Goal: Information Seeking & Learning: Check status

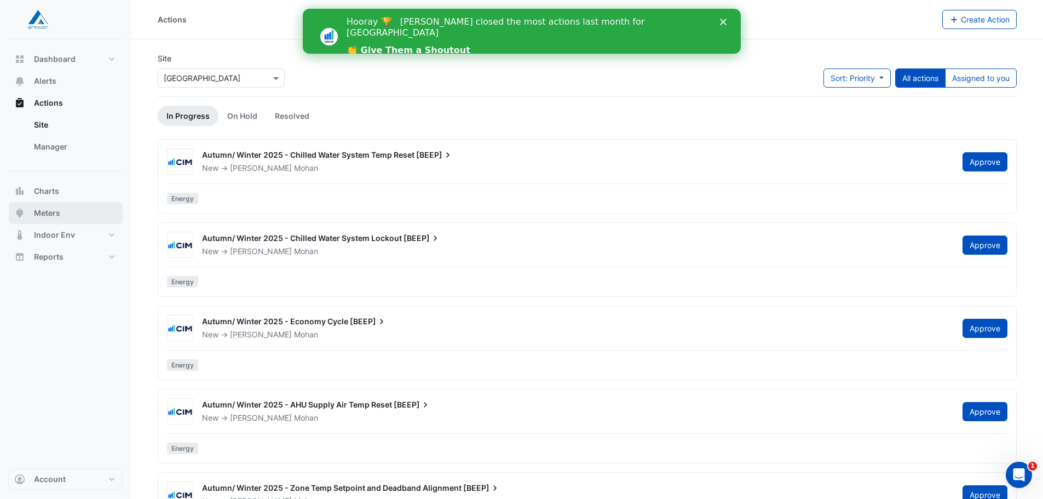
click at [51, 209] on span "Meters" at bounding box center [47, 213] width 26 height 11
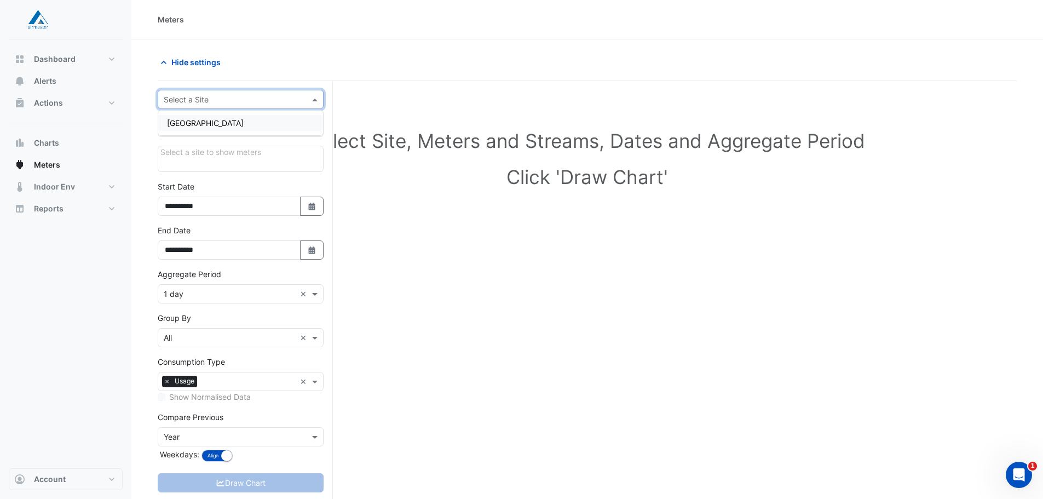
click at [314, 99] on span at bounding box center [316, 100] width 14 height 12
drag, startPoint x: 218, startPoint y: 122, endPoint x: 223, endPoint y: 123, distance: 5.6
click at [218, 123] on span "[GEOGRAPHIC_DATA]" at bounding box center [205, 122] width 77 height 9
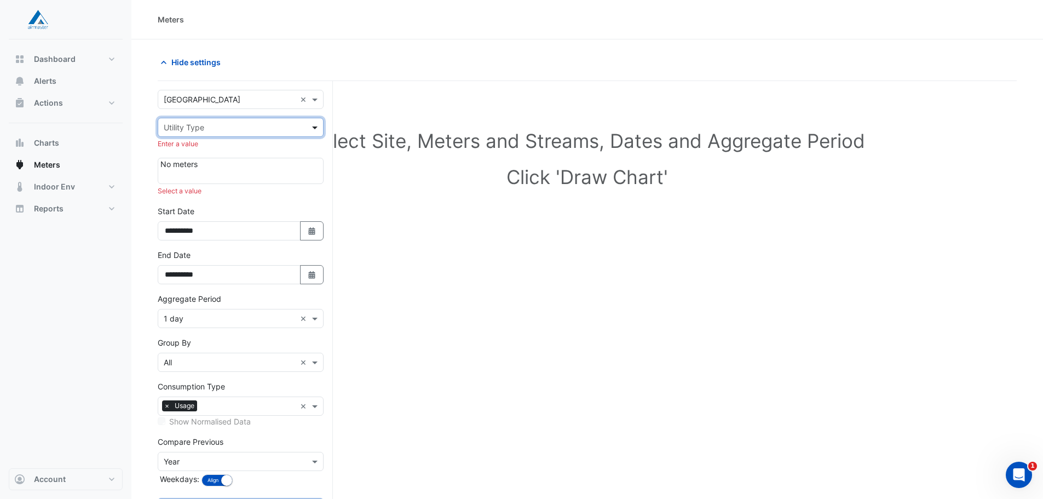
click at [312, 125] on span at bounding box center [316, 128] width 14 height 12
click at [185, 179] on span "Water" at bounding box center [177, 182] width 21 height 9
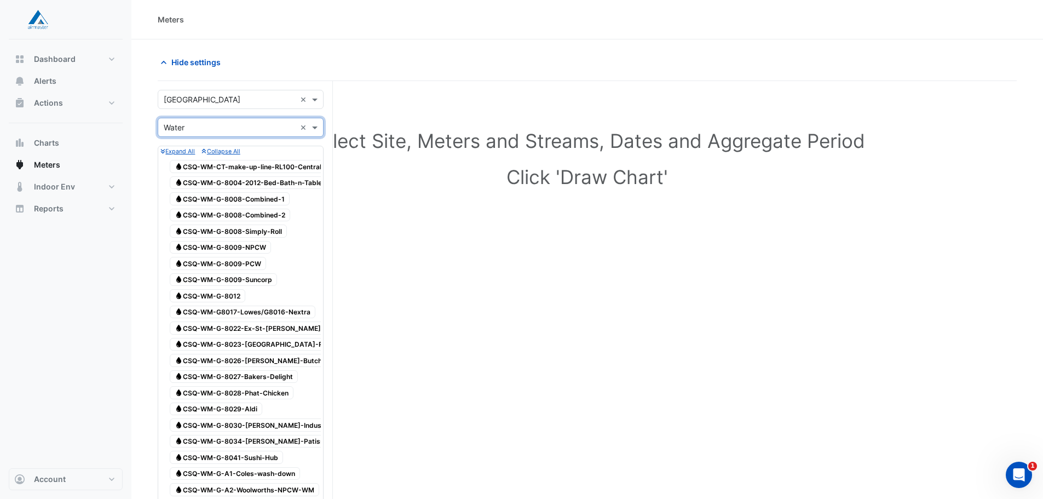
click at [265, 166] on span "Water CSQ-WM-CT-make-up-line-RL100-Central-Plantroom" at bounding box center [266, 166] width 193 height 13
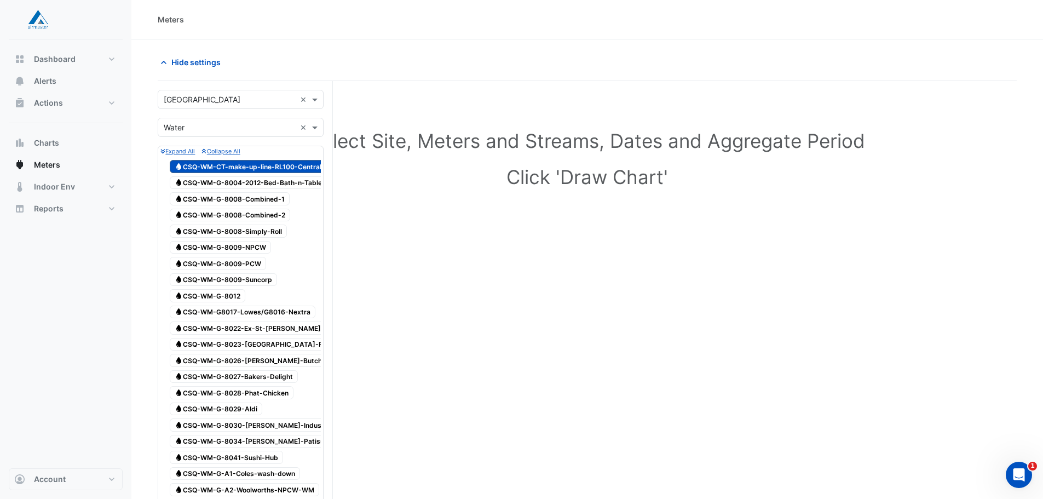
click at [294, 165] on span "Water CSQ-WM-CT-make-up-line-RL100-Central-Plantroom" at bounding box center [266, 166] width 193 height 13
click at [55, 146] on span "Charts" at bounding box center [46, 142] width 25 height 11
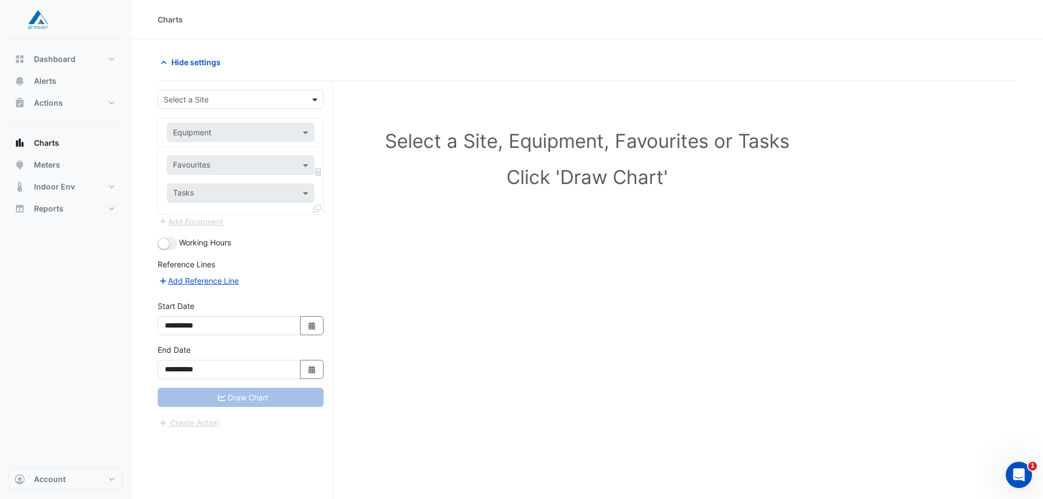
click at [317, 99] on span at bounding box center [316, 100] width 14 height 12
click at [285, 125] on div "[GEOGRAPHIC_DATA]" at bounding box center [240, 123] width 165 height 16
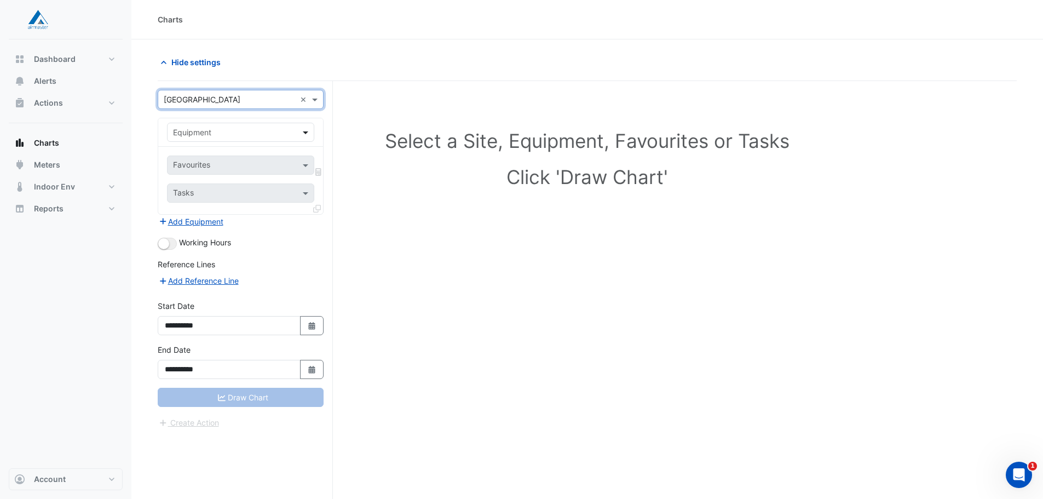
click at [307, 133] on span at bounding box center [307, 133] width 14 height 12
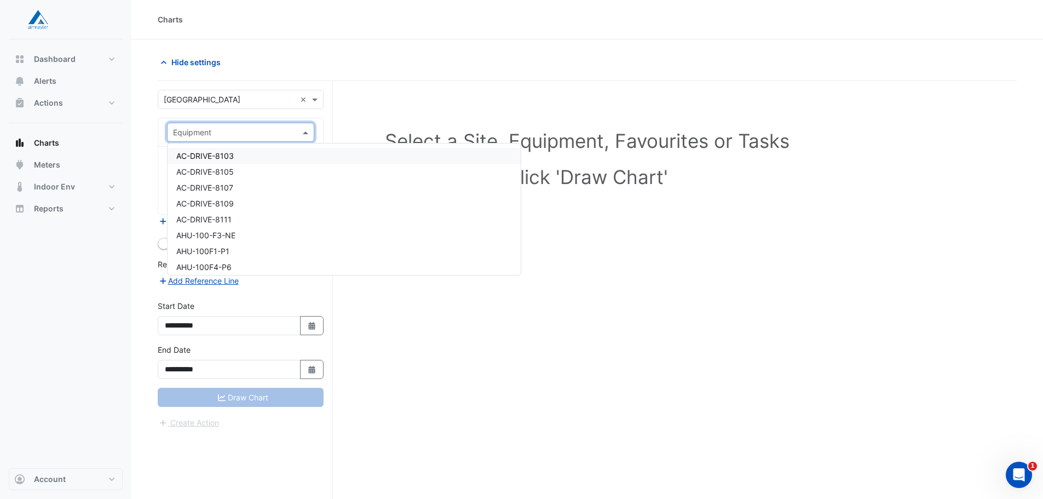
click at [306, 135] on span at bounding box center [307, 133] width 14 height 12
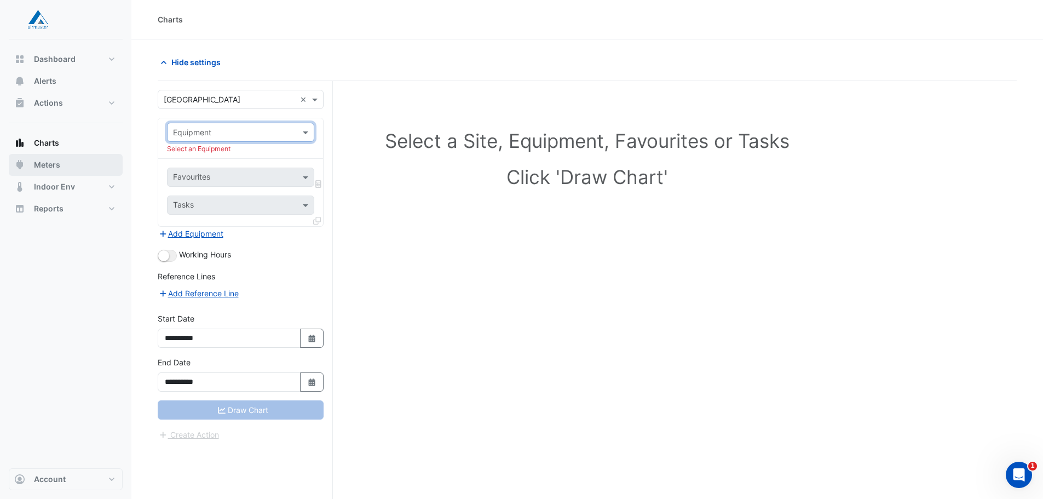
click at [55, 167] on span "Meters" at bounding box center [47, 164] width 26 height 11
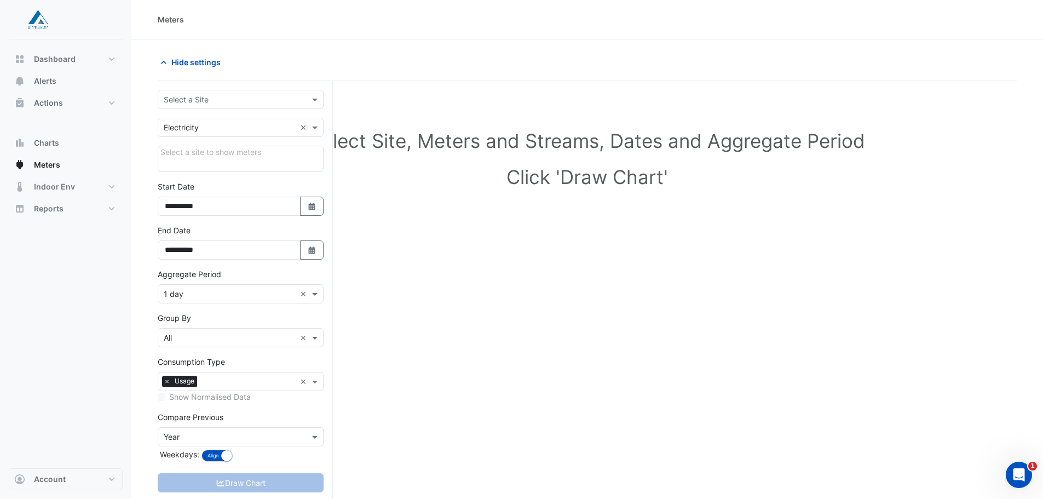
scroll to position [42, 0]
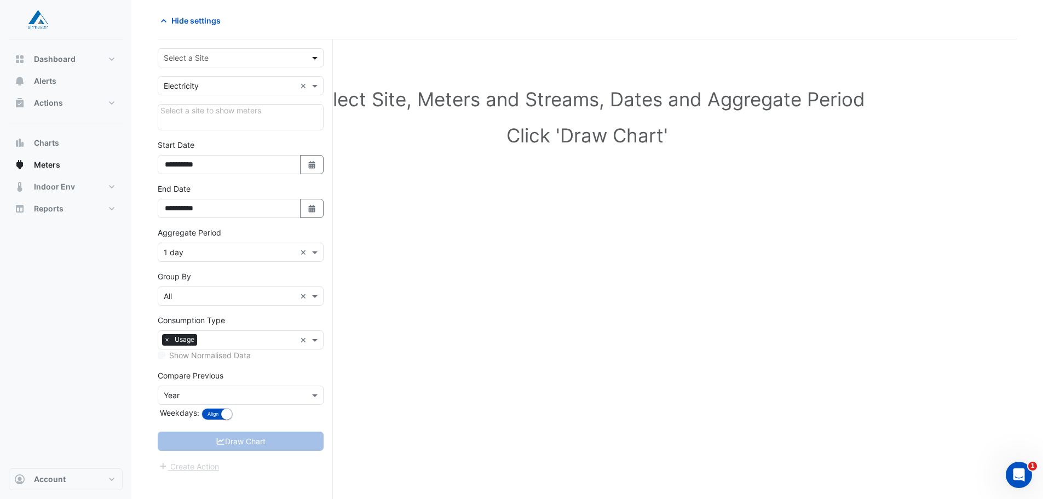
click at [317, 59] on span at bounding box center [316, 58] width 14 height 12
click at [228, 81] on span "[GEOGRAPHIC_DATA]" at bounding box center [205, 81] width 77 height 9
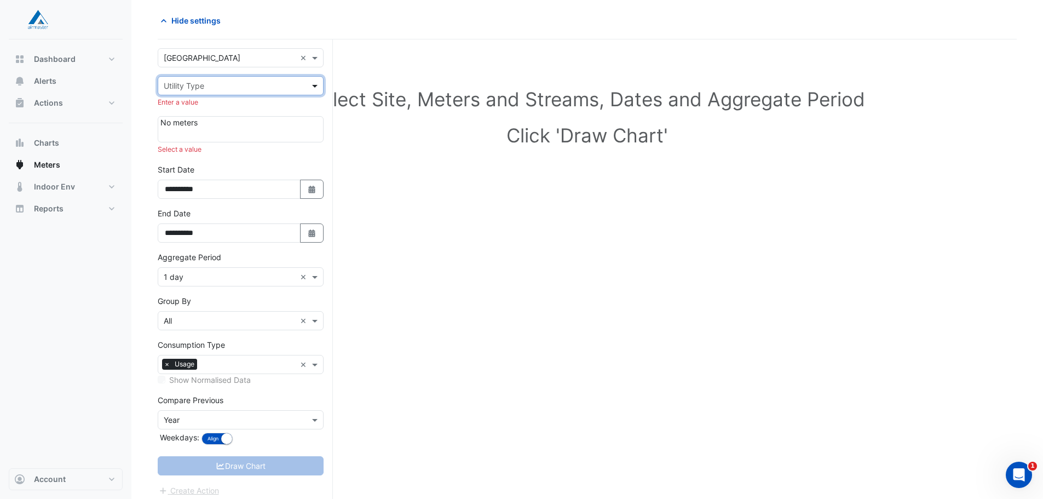
click at [313, 86] on span at bounding box center [316, 86] width 14 height 12
click at [225, 143] on div "Water" at bounding box center [240, 141] width 165 height 16
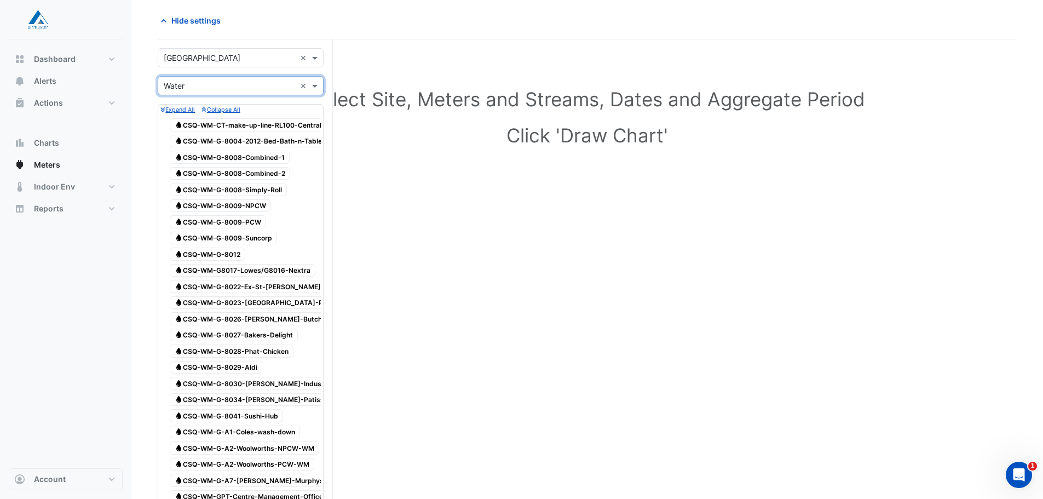
click at [257, 123] on span "Water CSQ-WM-CT-make-up-line-RL100-Central-Plantroom" at bounding box center [266, 124] width 193 height 13
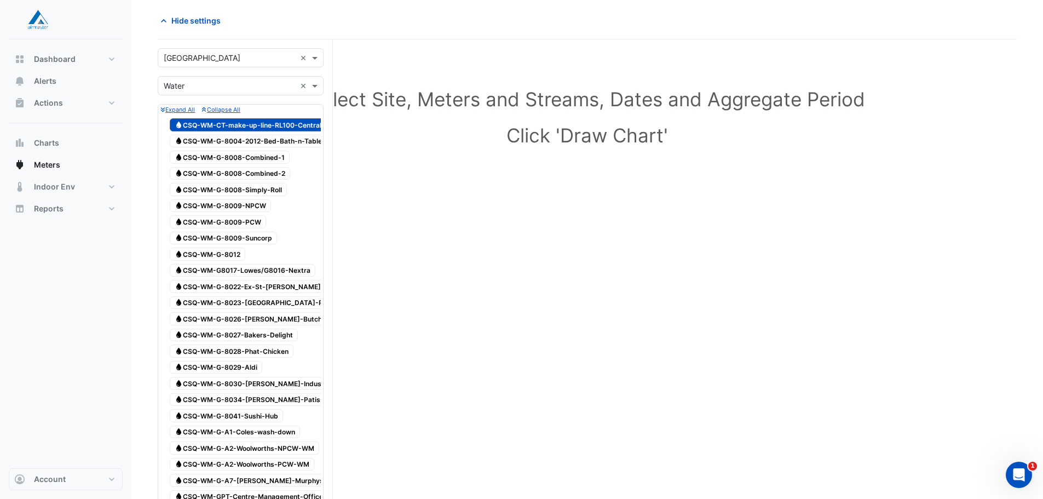
click at [300, 125] on span "Water CSQ-WM-CT-make-up-line-RL100-Central-Plantroom" at bounding box center [266, 124] width 193 height 13
click at [302, 121] on span "Water CSQ-WM-CT-make-up-line-RL100-Central-Plantroom" at bounding box center [266, 124] width 193 height 13
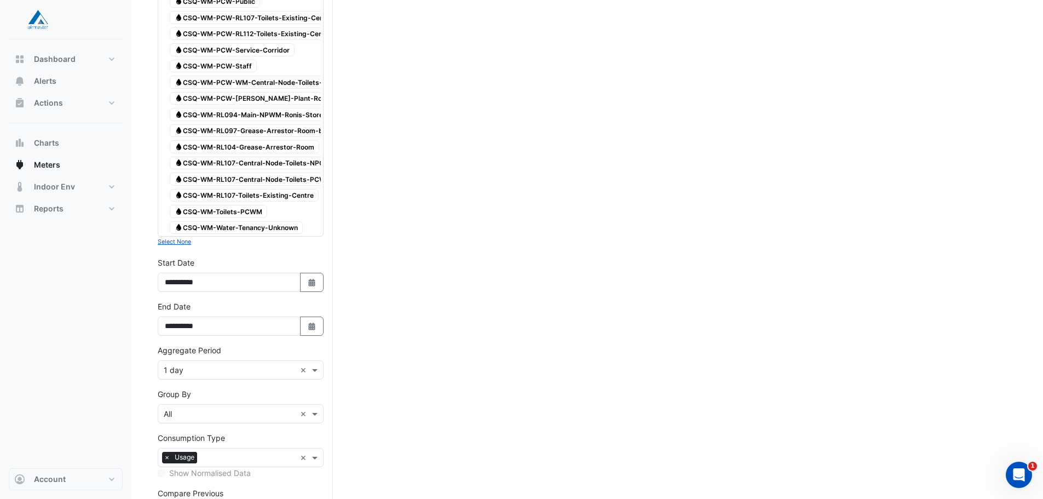
scroll to position [1712, 0]
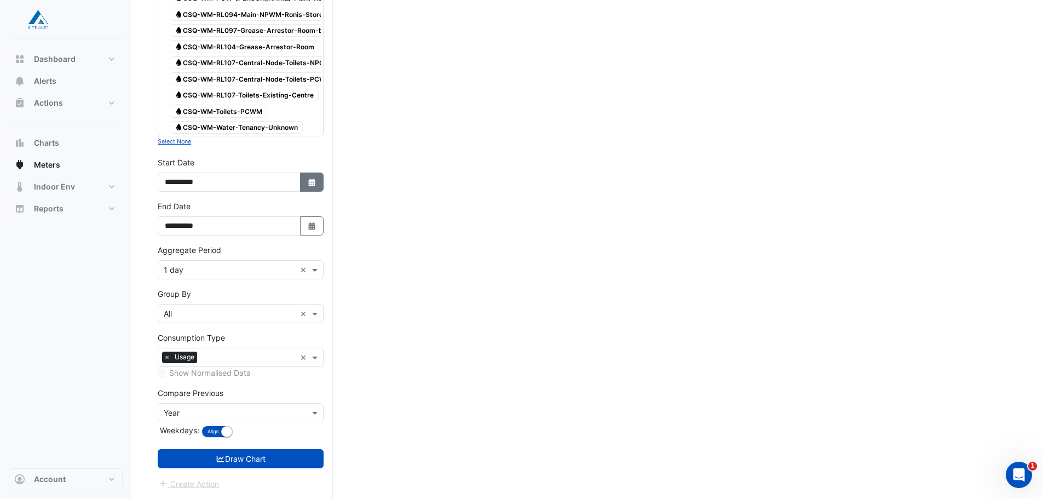
click at [310, 181] on icon "button" at bounding box center [311, 183] width 7 height 8
select select "*"
select select "****"
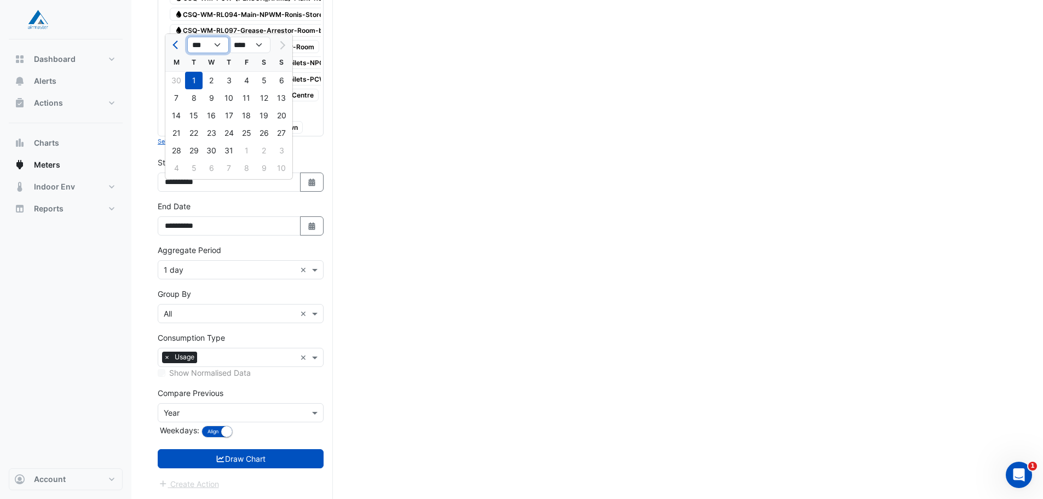
click at [219, 37] on select "*** *** *** *** *** *** ***" at bounding box center [208, 45] width 42 height 16
drag, startPoint x: 472, startPoint y: 103, endPoint x: 467, endPoint y: 99, distance: 7.0
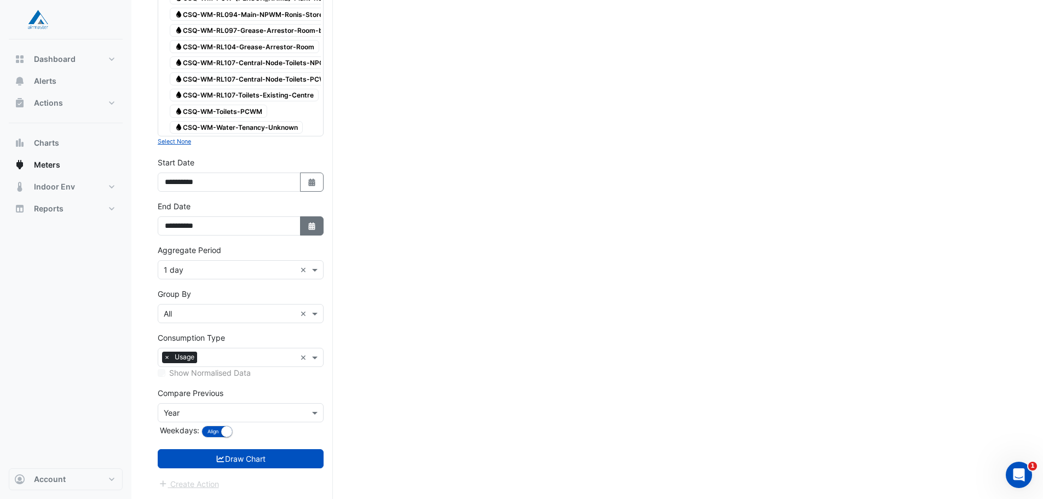
click at [312, 226] on icon "Select Date" at bounding box center [312, 226] width 10 height 8
